Goal: Transaction & Acquisition: Purchase product/service

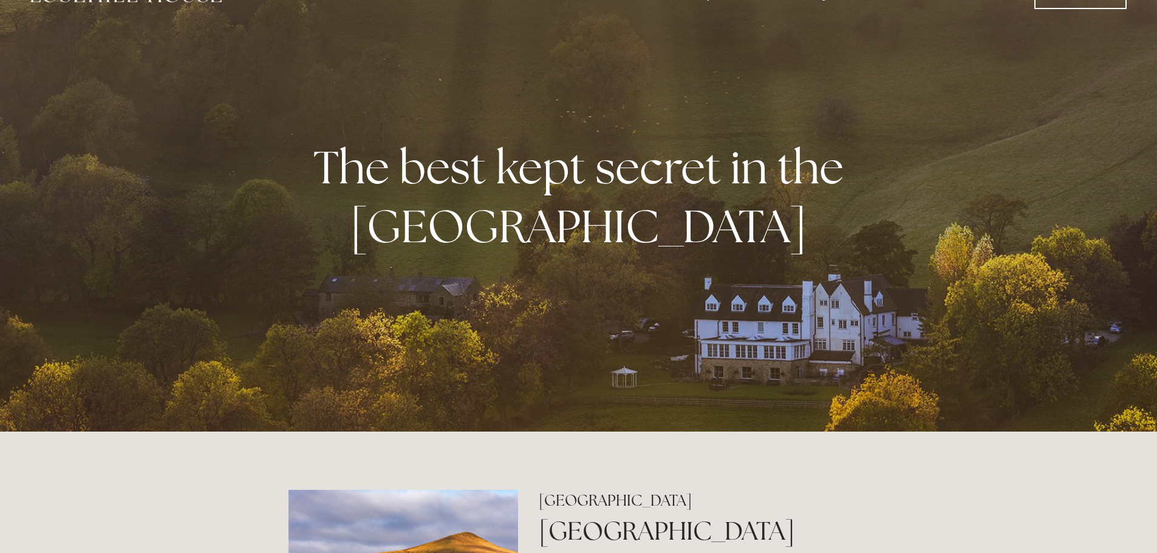
scroll to position [10, 0]
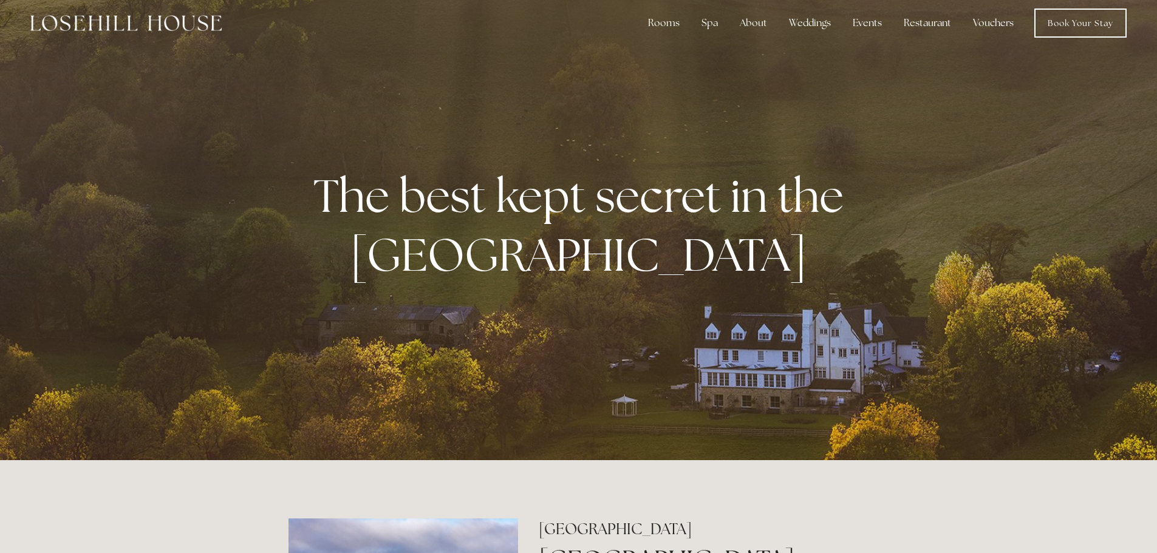
click at [1010, 20] on link "Vouchers" at bounding box center [993, 23] width 60 height 24
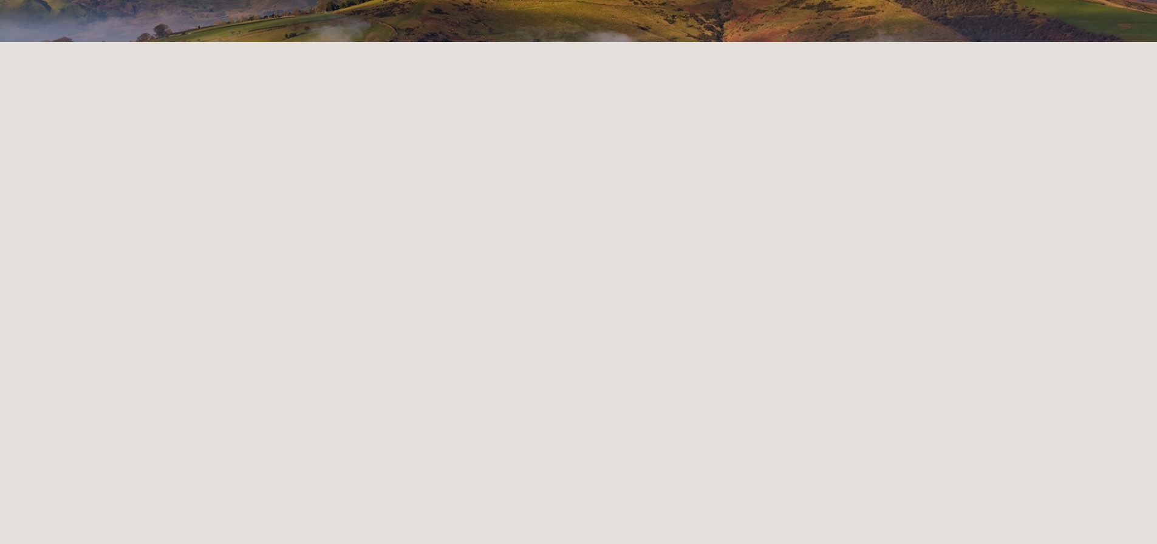
scroll to position [9, 0]
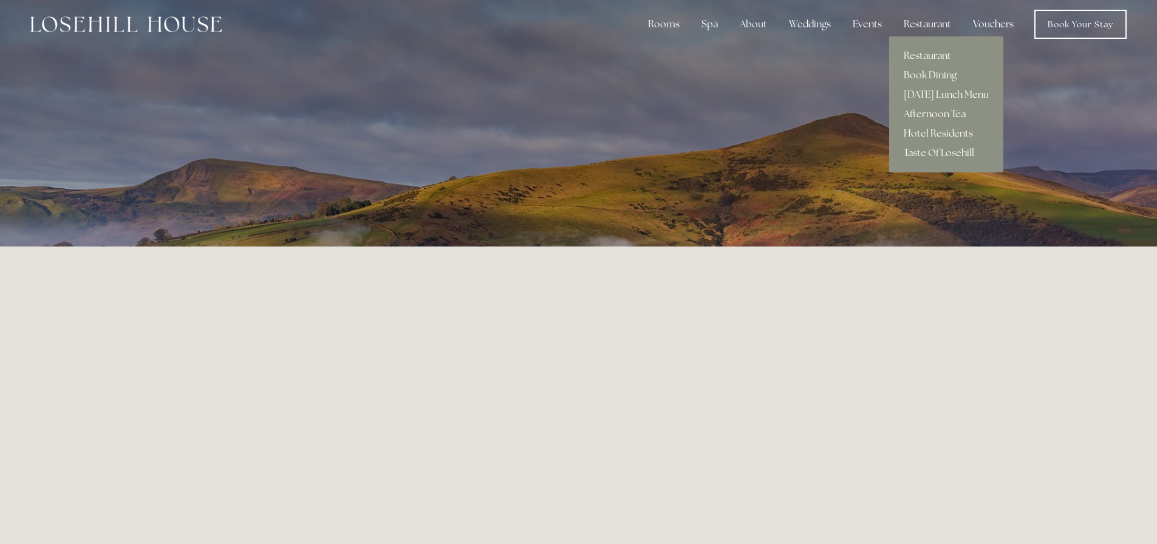
click at [947, 108] on link "Afternoon Tea" at bounding box center [946, 113] width 114 height 19
